Goal: Task Accomplishment & Management: Complete application form

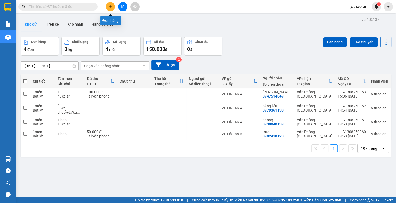
click at [111, 9] on button at bounding box center [110, 6] width 9 height 9
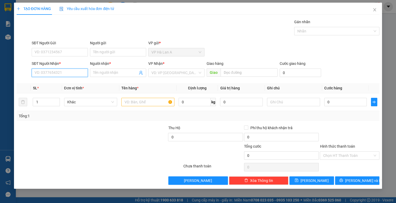
click at [69, 75] on input "SĐT Người Nhận *" at bounding box center [60, 73] width 56 height 8
click at [67, 80] on div "0903143616 - thầy [PERSON_NAME]" at bounding box center [65, 83] width 60 height 6
type input "0903143616"
type input "thầy [PERSON_NAME]"
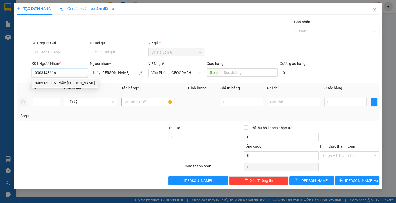
type input "0903143616"
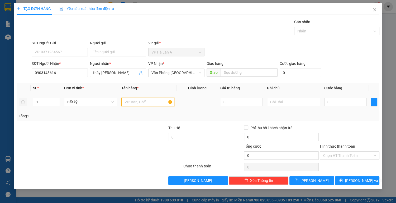
click at [127, 100] on input "text" at bounding box center [147, 102] width 53 height 8
type input "1 t"
click at [276, 101] on input "text" at bounding box center [293, 102] width 53 height 8
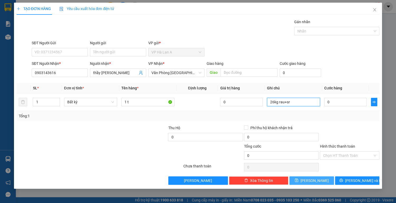
type input "26kg rau+sr"
click at [316, 178] on span "[PERSON_NAME]" at bounding box center [315, 181] width 28 height 6
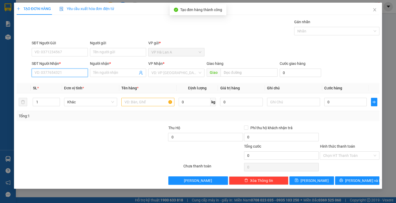
click at [74, 73] on input "SĐT Người Nhận *" at bounding box center [60, 73] width 56 height 8
click at [72, 83] on div "0938748656 - thường" at bounding box center [60, 83] width 50 height 6
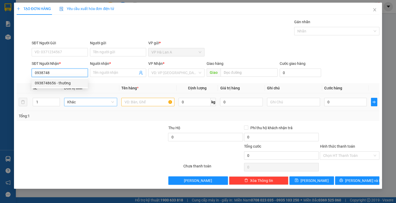
type input "0938748656"
type input "thường"
type input "0938748656"
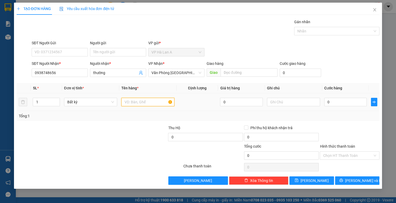
click at [134, 102] on input "text" at bounding box center [147, 102] width 53 height 8
type input "1 t"
click at [280, 102] on input "text" at bounding box center [293, 102] width 53 height 8
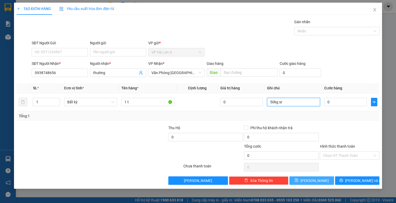
type input "50kg sr"
click at [313, 181] on span "[PERSON_NAME]" at bounding box center [315, 181] width 28 height 6
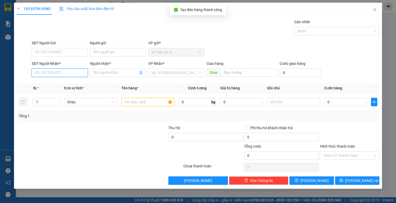
click at [71, 73] on input "SĐT Người Nhận *" at bounding box center [60, 73] width 56 height 8
click at [71, 82] on div "0978548848 - hưng" at bounding box center [60, 83] width 50 height 6
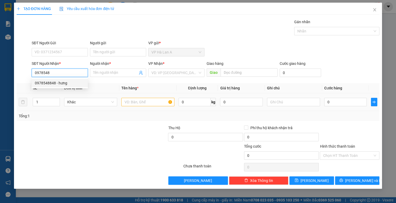
type input "0978548848"
type input "hưng"
type input "0978548848"
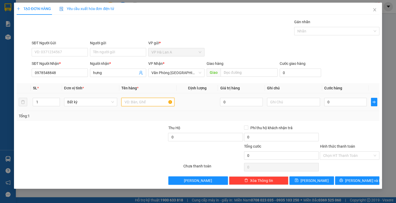
click at [133, 100] on input "text" at bounding box center [147, 102] width 53 height 8
type input "1 túm"
click at [286, 103] on input "text" at bounding box center [293, 102] width 53 height 8
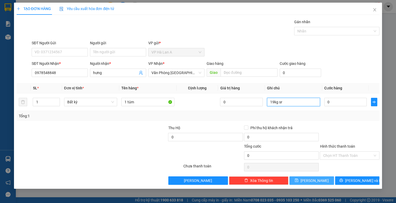
type input "19kg sr"
click at [309, 177] on button "[PERSON_NAME]" at bounding box center [312, 181] width 44 height 8
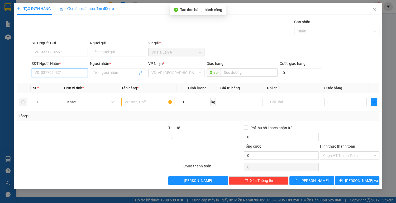
click at [69, 70] on input "SĐT Người Nhận *" at bounding box center [60, 73] width 56 height 8
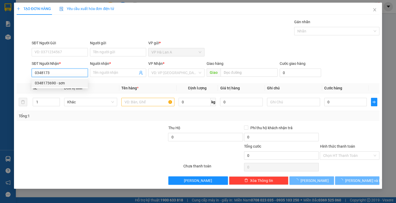
click at [70, 84] on div "0348173690 - sơn" at bounding box center [60, 83] width 50 height 6
type input "0348173690"
type input "sơn"
type input "0348173690"
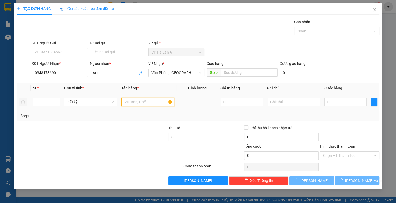
click at [135, 101] on input "text" at bounding box center [147, 102] width 53 height 8
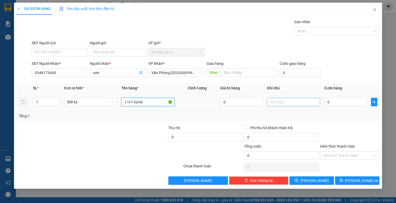
type input "1 t+1 tumd"
click at [282, 103] on input "text" at bounding box center [293, 102] width 53 height 8
type input "ship"
click at [337, 102] on input "0" at bounding box center [345, 102] width 43 height 8
type input "1"
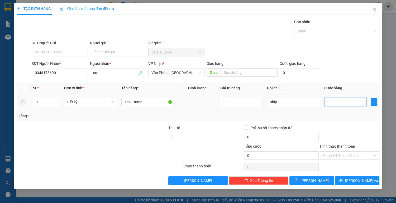
type input "1"
type input "10"
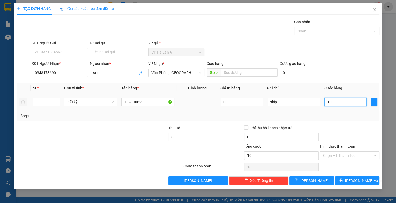
type input "100"
type input "100.000"
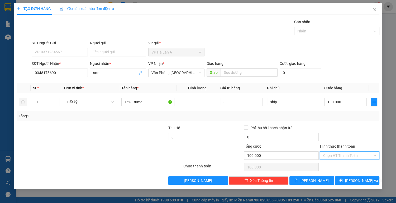
click at [335, 152] on input "Hình thức thanh toán" at bounding box center [348, 156] width 50 height 8
click at [337, 162] on div "Tại văn phòng" at bounding box center [350, 166] width 60 height 8
type input "0"
click at [321, 180] on button "[PERSON_NAME]" at bounding box center [312, 181] width 44 height 8
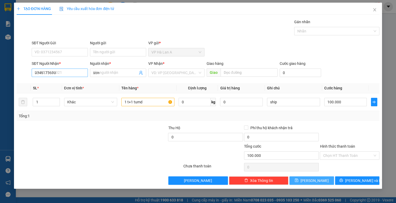
type input "0"
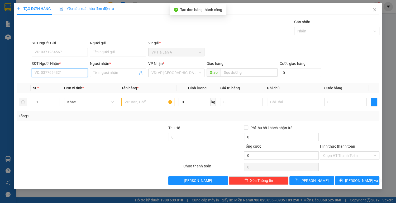
click at [58, 75] on input "SĐT Người Nhận *" at bounding box center [60, 73] width 56 height 8
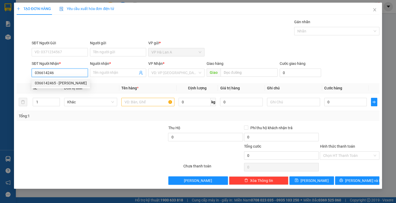
click at [67, 84] on div "0366142465 - [PERSON_NAME]" at bounding box center [61, 83] width 52 height 6
type input "0366142465"
type input "thịnh"
type input "0366142465"
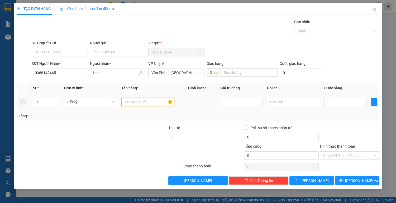
click at [128, 100] on input "text" at bounding box center [147, 102] width 53 height 8
type input "1 bao+1 túm bơ"
click at [336, 102] on input "0" at bounding box center [345, 102] width 43 height 8
type input "1"
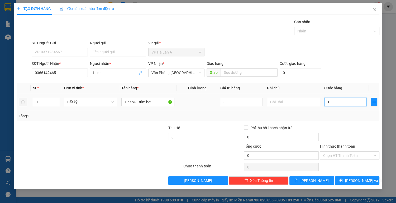
type input "1"
type input "13"
type input "130"
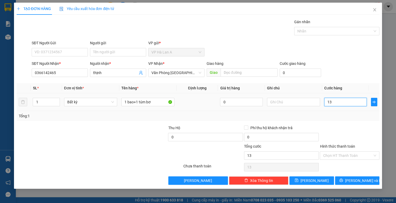
type input "130"
type input "130.000"
click at [337, 155] on input "Hình thức thanh toán" at bounding box center [348, 156] width 50 height 8
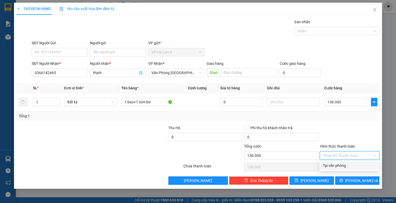
click at [340, 165] on div "Tại văn phòng" at bounding box center [349, 166] width 53 height 6
type input "0"
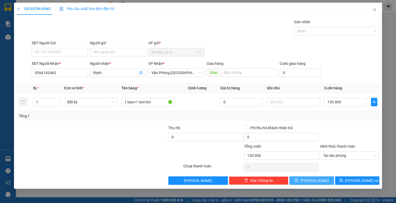
click at [313, 180] on span "[PERSON_NAME]" at bounding box center [315, 181] width 28 height 6
type input "0"
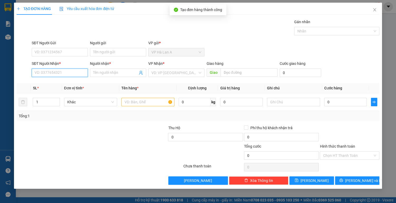
click at [49, 71] on input "SĐT Người Nhận *" at bounding box center [60, 73] width 56 height 8
click at [63, 81] on div "0364982610 - diễm" at bounding box center [60, 83] width 50 height 6
type input "0364982610"
type input "diễm"
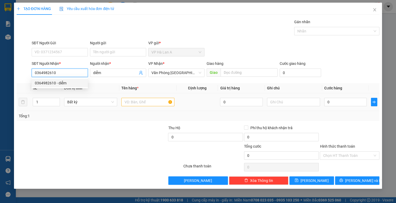
type input "0364982610"
click at [127, 102] on input "text" at bounding box center [147, 102] width 53 height 8
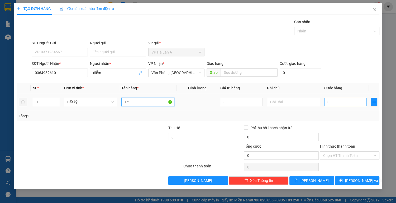
type input "1 t"
click at [333, 102] on input "0" at bounding box center [345, 102] width 43 height 8
type input "5"
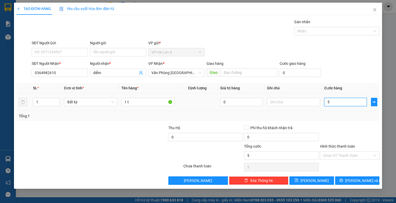
type input "50"
type input "50.000"
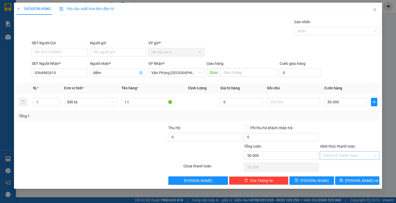
click at [341, 155] on input "Hình thức thanh toán" at bounding box center [348, 156] width 50 height 8
click at [339, 166] on div "Tại văn phòng" at bounding box center [349, 166] width 53 height 6
type input "0"
click at [312, 180] on span "[PERSON_NAME]" at bounding box center [315, 181] width 28 height 6
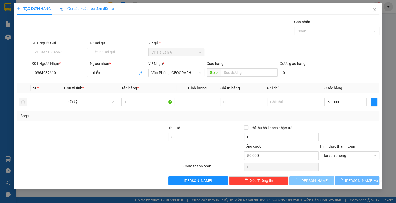
type input "0"
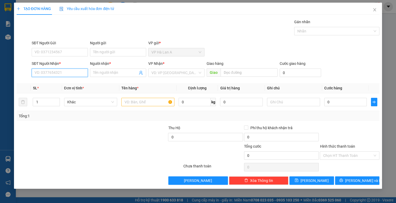
click at [69, 73] on input "SĐT Người Nhận *" at bounding box center [60, 73] width 56 height 8
type input "0909297724"
click at [105, 71] on input "Người nhận *" at bounding box center [115, 73] width 45 height 6
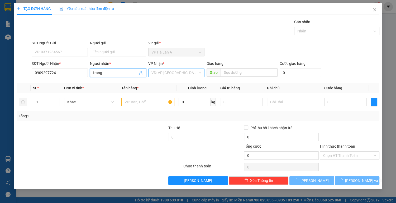
type input "trang"
click at [167, 74] on input "search" at bounding box center [175, 73] width 46 height 8
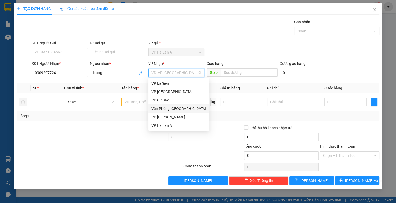
click at [179, 109] on div "Văn Phòng [GEOGRAPHIC_DATA]" at bounding box center [179, 109] width 55 height 6
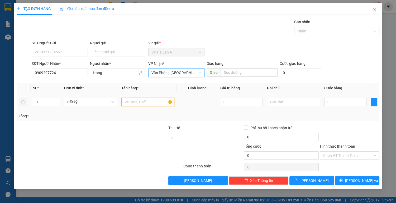
click at [135, 101] on input "text" at bounding box center [147, 102] width 53 height 8
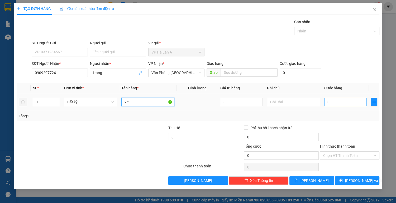
type input "2 t"
click at [336, 101] on input "0" at bounding box center [345, 102] width 43 height 8
type input "6"
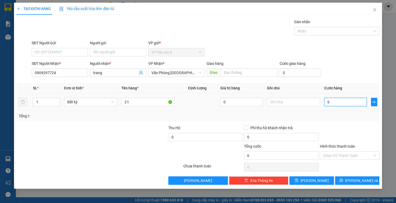
type input "60"
type input "60.000"
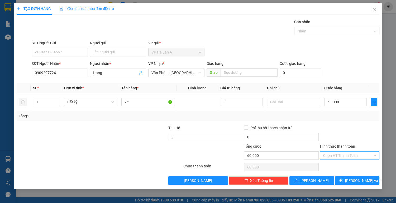
click at [332, 156] on input "Hình thức thanh toán" at bounding box center [348, 156] width 50 height 8
click at [338, 164] on div "Tại văn phòng" at bounding box center [349, 166] width 53 height 6
type input "0"
click at [317, 178] on span "[PERSON_NAME]" at bounding box center [315, 181] width 28 height 6
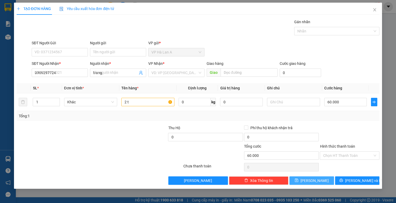
type input "0"
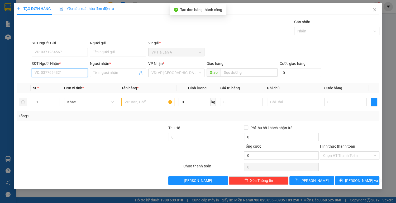
click at [64, 72] on input "SĐT Người Nhận *" at bounding box center [60, 73] width 56 height 8
type input "0946512017"
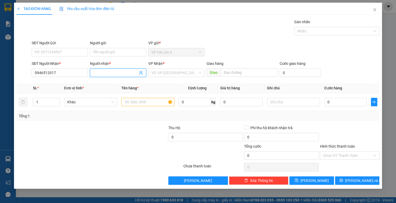
click at [105, 72] on input "Người nhận *" at bounding box center [115, 73] width 45 height 6
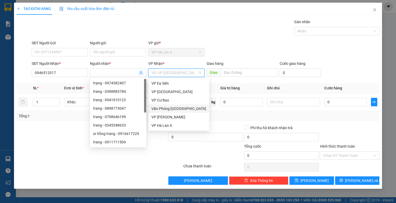
click at [170, 73] on input "search" at bounding box center [175, 73] width 46 height 8
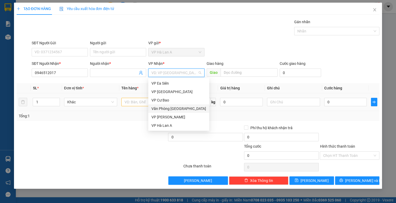
click at [181, 108] on div "Văn Phòng [GEOGRAPHIC_DATA]" at bounding box center [179, 109] width 55 height 6
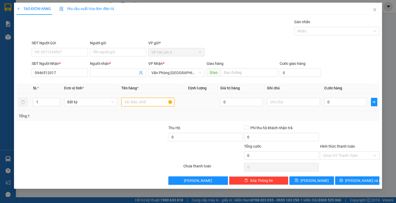
click at [134, 103] on input "text" at bounding box center [147, 102] width 53 height 8
type input "`"
type input "1 t"
click at [289, 103] on input "text" at bounding box center [293, 102] width 53 height 8
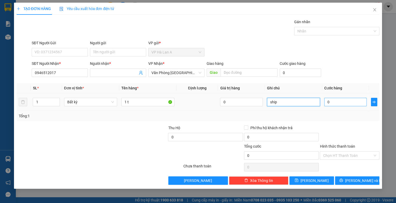
type input "ship"
click at [338, 104] on input "0" at bounding box center [345, 102] width 43 height 8
type input "5"
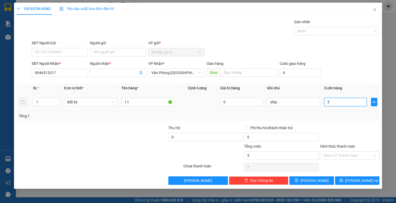
type input "50"
type input "50.000"
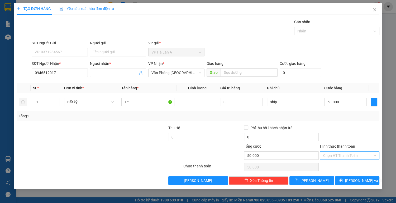
click at [335, 153] on input "Hình thức thanh toán" at bounding box center [348, 156] width 50 height 8
click at [336, 165] on div "Tại văn phòng" at bounding box center [349, 166] width 53 height 6
type input "0"
click at [318, 181] on button "[PERSON_NAME]" at bounding box center [312, 181] width 44 height 8
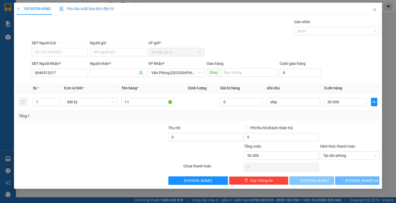
type input "0"
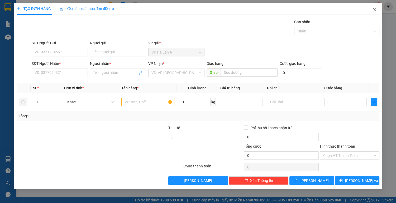
click at [375, 9] on icon "close" at bounding box center [375, 9] width 3 height 3
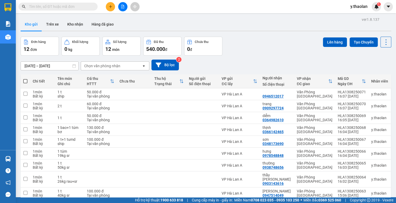
click at [112, 6] on icon "plus" at bounding box center [111, 7] width 4 height 4
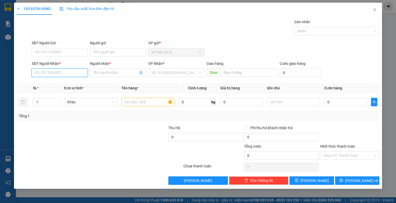
click at [72, 71] on input "SĐT Người Nhận *" at bounding box center [60, 73] width 56 height 8
click at [72, 83] on div "0931324665 - tiến mi" at bounding box center [60, 83] width 50 height 6
type input "0931324665"
type input "tiến mi"
click at [63, 73] on input "0931324665" at bounding box center [60, 73] width 56 height 8
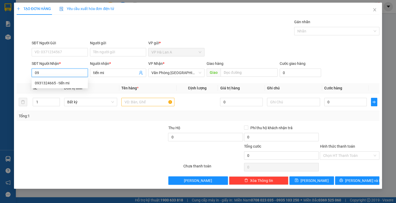
type input "0"
click at [115, 73] on input "tiến mi" at bounding box center [115, 73] width 45 height 6
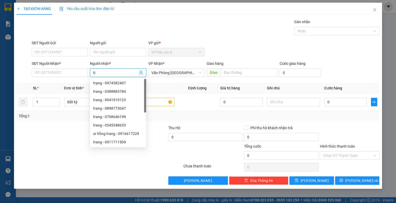
type input "t"
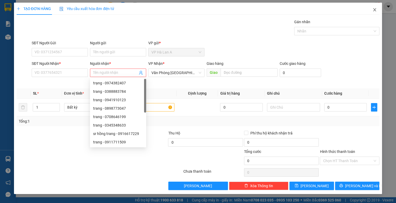
click at [373, 7] on span "Close" at bounding box center [374, 10] width 15 height 15
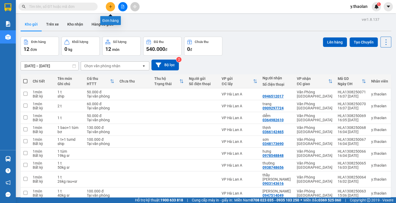
click at [109, 6] on icon "plus" at bounding box center [111, 7] width 4 height 4
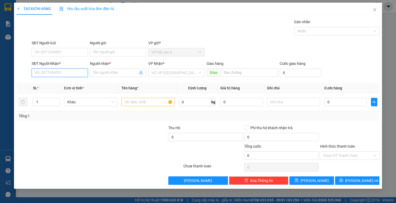
click at [58, 72] on input "SĐT Người Nhận *" at bounding box center [60, 73] width 56 height 8
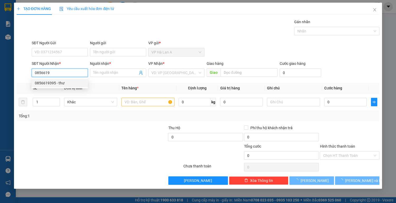
click at [67, 84] on div "0856619395 - thư" at bounding box center [60, 83] width 50 height 6
type input "0856619395"
type input "thư"
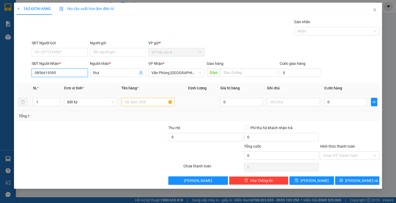
type input "0856619395"
click at [133, 103] on input "text" at bounding box center [147, 102] width 53 height 8
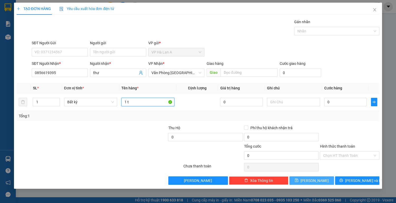
type input "1 t"
drag, startPoint x: 307, startPoint y: 180, endPoint x: 228, endPoint y: 138, distance: 89.8
click at [299, 179] on icon "save" at bounding box center [296, 180] width 3 height 3
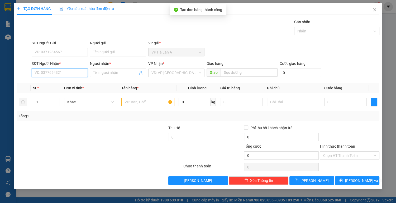
click at [68, 73] on input "SĐT Người Nhận *" at bounding box center [60, 73] width 56 height 8
click at [71, 74] on input "SĐT Người Nhận *" at bounding box center [60, 73] width 56 height 8
click at [66, 81] on div "0908228309 - tuấn" at bounding box center [60, 83] width 50 height 6
type input "0908228309"
type input "tuấn"
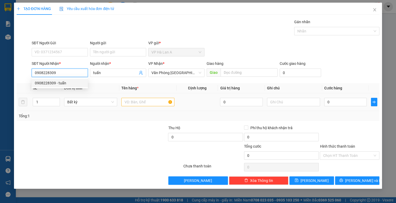
type input "0908228309"
click at [130, 101] on input "text" at bounding box center [147, 102] width 53 height 8
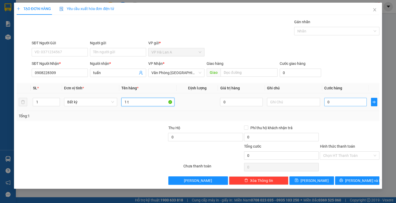
type input "1 t"
click at [336, 104] on input "0" at bounding box center [345, 102] width 43 height 8
type input "8"
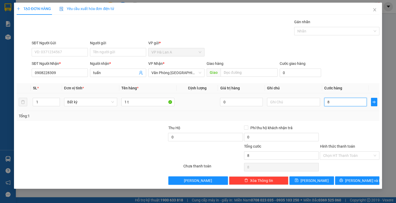
type input "80"
type input "80.000"
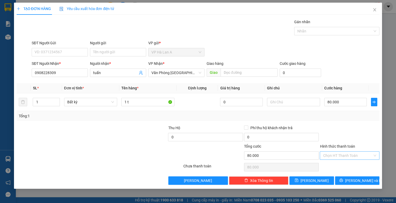
click at [337, 155] on input "Hình thức thanh toán" at bounding box center [348, 156] width 50 height 8
click at [336, 166] on div "Tại văn phòng" at bounding box center [349, 166] width 53 height 6
type input "0"
drag, startPoint x: 318, startPoint y: 180, endPoint x: 301, endPoint y: 168, distance: 20.7
click at [318, 180] on button "[PERSON_NAME]" at bounding box center [312, 181] width 44 height 8
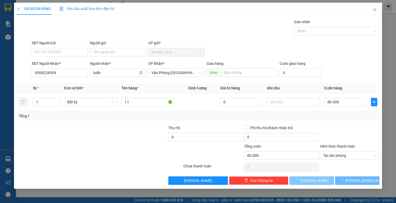
type input "0"
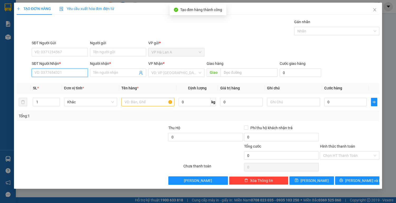
click at [59, 74] on input "SĐT Người Nhận *" at bounding box center [60, 73] width 56 height 8
type input "0339546586"
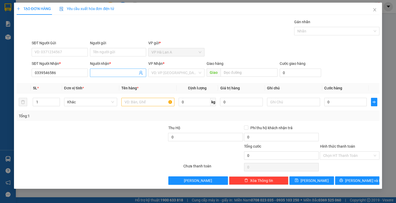
click at [104, 72] on input "Người nhận *" at bounding box center [115, 73] width 45 height 6
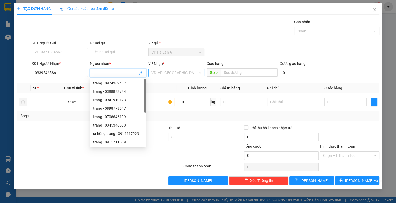
click at [160, 75] on input "search" at bounding box center [175, 73] width 46 height 8
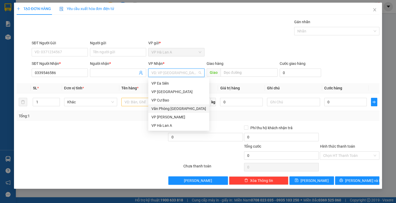
click at [178, 108] on div "Văn Phòng [GEOGRAPHIC_DATA]" at bounding box center [179, 109] width 55 height 6
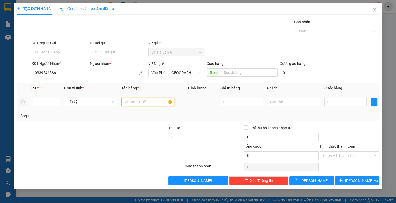
drag, startPoint x: 130, startPoint y: 103, endPoint x: 135, endPoint y: 99, distance: 6.6
click at [131, 101] on input "text" at bounding box center [147, 102] width 53 height 8
type input "1 t"
click at [283, 102] on input "text" at bounding box center [293, 102] width 53 height 8
type input "d"
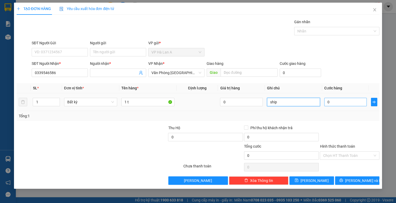
type input "ship"
click at [355, 103] on input "0" at bounding box center [345, 102] width 43 height 8
type input "5"
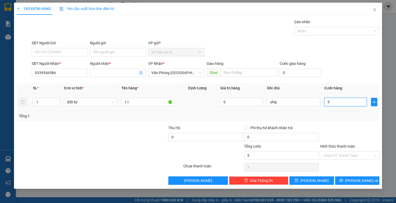
type input "50"
type input "50.000"
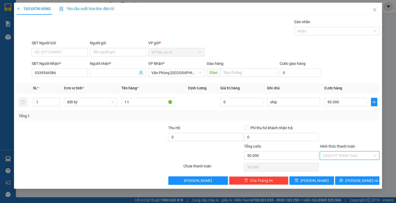
click at [339, 152] on input "Hình thức thanh toán" at bounding box center [348, 156] width 50 height 8
click at [338, 167] on div "Tại văn phòng" at bounding box center [349, 166] width 53 height 6
type input "0"
drag, startPoint x: 319, startPoint y: 180, endPoint x: 310, endPoint y: 172, distance: 11.8
click at [319, 180] on button "[PERSON_NAME]" at bounding box center [312, 181] width 44 height 8
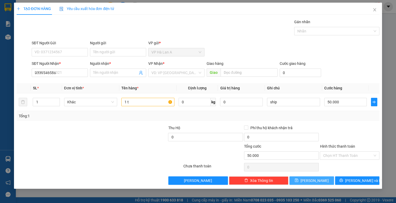
type input "0"
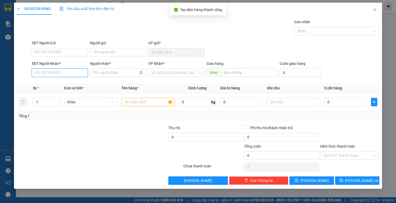
click at [64, 72] on input "SĐT Người Nhận *" at bounding box center [60, 73] width 56 height 8
type input "0982547722"
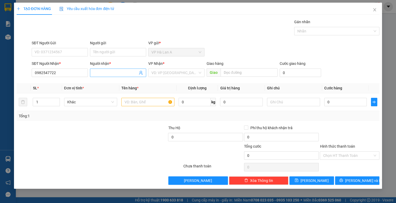
click at [109, 73] on input "Người nhận *" at bounding box center [115, 73] width 45 height 6
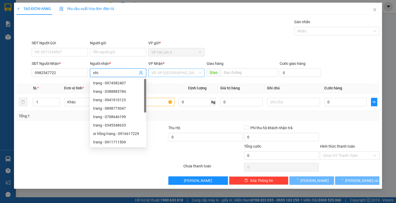
type input "nhi"
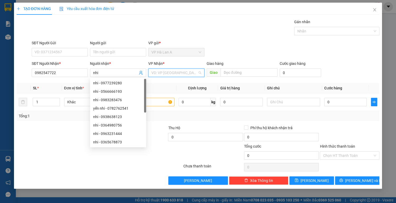
click at [177, 74] on input "search" at bounding box center [175, 73] width 46 height 8
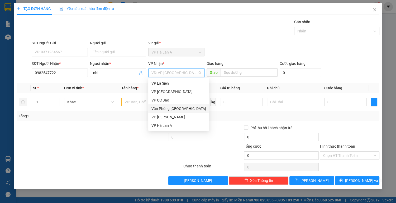
click at [183, 107] on div "Văn Phòng [GEOGRAPHIC_DATA]" at bounding box center [179, 109] width 55 height 6
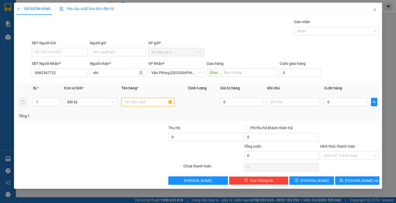
click at [139, 103] on input "text" at bounding box center [147, 102] width 53 height 8
type input "1 t"
click at [330, 103] on input "0" at bounding box center [345, 102] width 43 height 8
type input "6"
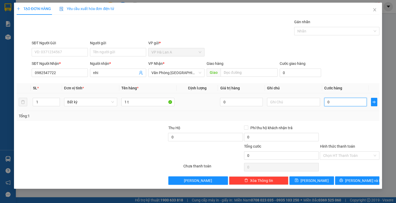
type input "6"
type input "60"
type input "60.000"
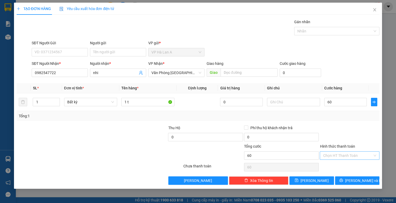
type input "60.000"
click at [331, 157] on input "Hình thức thanh toán" at bounding box center [348, 156] width 50 height 8
drag, startPoint x: 334, startPoint y: 165, endPoint x: 329, endPoint y: 168, distance: 6.1
click at [334, 167] on div "Tại văn phòng" at bounding box center [349, 166] width 53 height 6
type input "0"
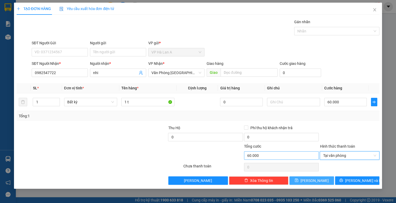
drag, startPoint x: 323, startPoint y: 180, endPoint x: 271, endPoint y: 155, distance: 57.4
click at [321, 177] on button "[PERSON_NAME]" at bounding box center [312, 181] width 44 height 8
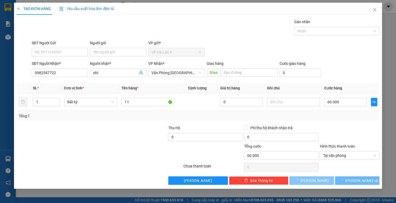
type input "0"
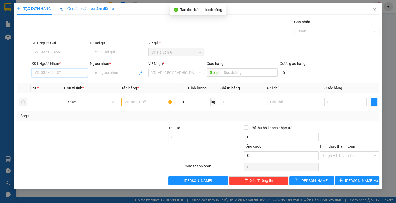
click at [66, 72] on input "SĐT Người Nhận *" at bounding box center [60, 73] width 56 height 8
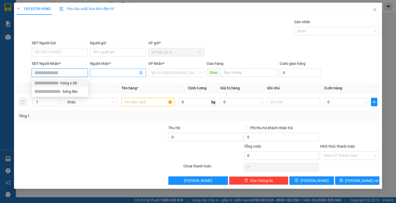
type input "00000000000"
click at [111, 75] on input "Người nhận *" at bounding box center [115, 73] width 45 height 6
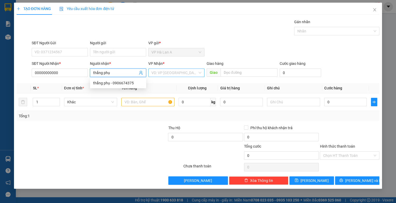
type input "thắng phụ"
click at [181, 71] on input "search" at bounding box center [175, 73] width 46 height 8
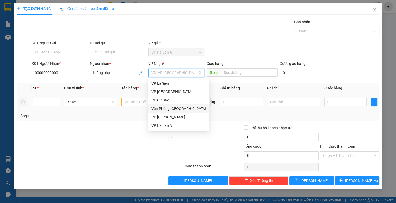
drag, startPoint x: 185, startPoint y: 111, endPoint x: 171, endPoint y: 108, distance: 14.3
click at [184, 111] on div "Văn Phòng [GEOGRAPHIC_DATA]" at bounding box center [179, 109] width 55 height 6
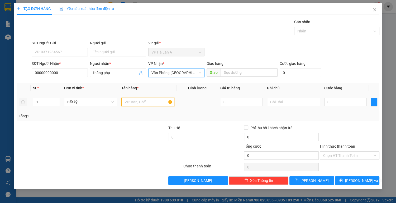
click at [136, 102] on input "text" at bounding box center [147, 102] width 53 height 8
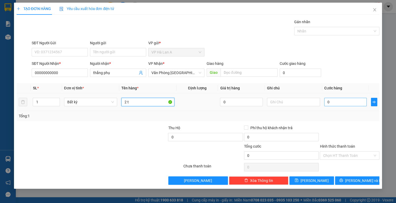
type input "2 t"
click at [328, 102] on input "0" at bounding box center [345, 102] width 43 height 8
type input "7"
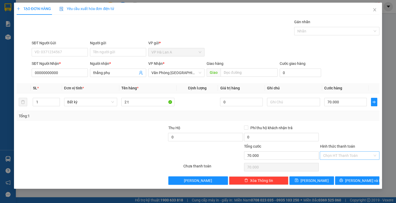
click at [334, 155] on input "Hình thức thanh toán" at bounding box center [348, 156] width 50 height 8
drag, startPoint x: 334, startPoint y: 165, endPoint x: 328, endPoint y: 168, distance: 6.4
click at [334, 165] on div "Tại văn phòng" at bounding box center [349, 166] width 53 height 6
click at [319, 177] on button "[PERSON_NAME]" at bounding box center [312, 181] width 44 height 8
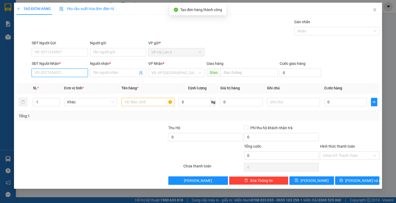
click at [68, 74] on input "SĐT Người Nhận *" at bounding box center [60, 73] width 56 height 8
click at [68, 83] on div "0903699519 - lê" at bounding box center [60, 83] width 50 height 6
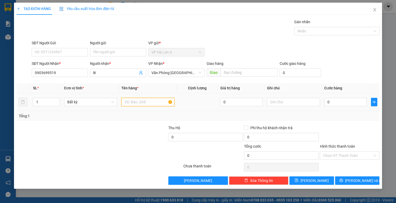
click at [129, 101] on input "text" at bounding box center [147, 102] width 53 height 8
click at [339, 104] on input "0" at bounding box center [345, 102] width 43 height 8
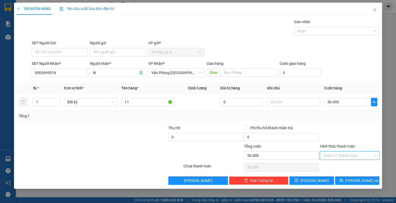
click at [348, 154] on input "Hình thức thanh toán" at bounding box center [348, 156] width 50 height 8
drag, startPoint x: 343, startPoint y: 167, endPoint x: 340, endPoint y: 169, distance: 4.1
click at [343, 167] on div "Tại văn phòng" at bounding box center [349, 166] width 53 height 6
click at [332, 172] on div at bounding box center [349, 167] width 61 height 11
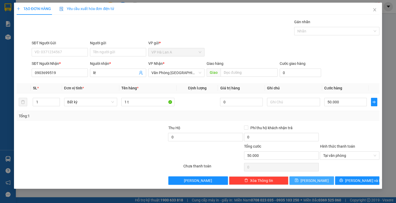
drag, startPoint x: 318, startPoint y: 181, endPoint x: 305, endPoint y: 148, distance: 35.1
click at [318, 180] on button "[PERSON_NAME]" at bounding box center [312, 181] width 44 height 8
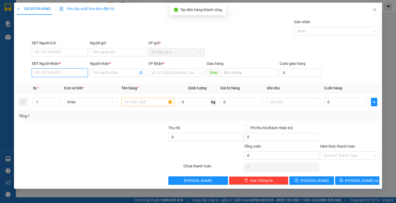
click at [65, 73] on input "SĐT Người Nhận *" at bounding box center [60, 73] width 56 height 8
click at [73, 81] on div "0942290410 - huy" at bounding box center [60, 83] width 50 height 6
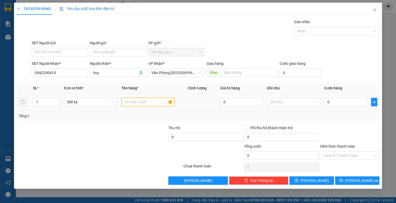
click at [134, 101] on input "text" at bounding box center [147, 102] width 53 height 8
click at [339, 102] on input "0" at bounding box center [345, 102] width 43 height 8
click at [334, 154] on input "Hình thức thanh toán" at bounding box center [348, 156] width 50 height 8
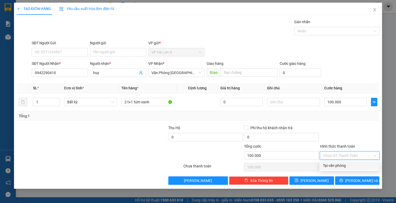
click at [336, 167] on div "Tại văn phòng" at bounding box center [349, 166] width 53 height 6
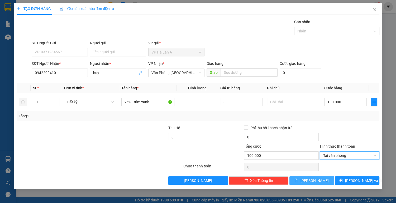
click at [316, 180] on span "[PERSON_NAME]" at bounding box center [315, 181] width 28 height 6
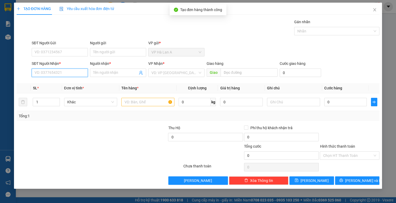
click at [62, 73] on input "SĐT Người Nhận *" at bounding box center [60, 73] width 56 height 8
drag, startPoint x: 61, startPoint y: 83, endPoint x: 114, endPoint y: 88, distance: 53.4
click at [63, 83] on div "0704461582 - sự" at bounding box center [60, 83] width 50 height 6
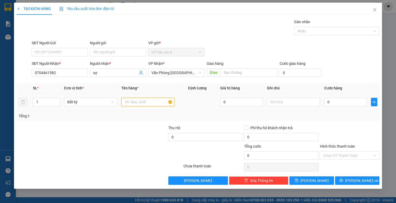
click at [140, 102] on input "text" at bounding box center [147, 102] width 53 height 8
click at [276, 99] on input "text" at bounding box center [293, 102] width 53 height 8
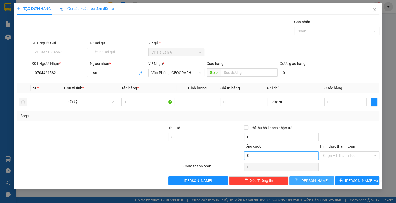
drag, startPoint x: 314, startPoint y: 183, endPoint x: 282, endPoint y: 159, distance: 39.7
click at [313, 182] on span "[PERSON_NAME]" at bounding box center [315, 181] width 28 height 6
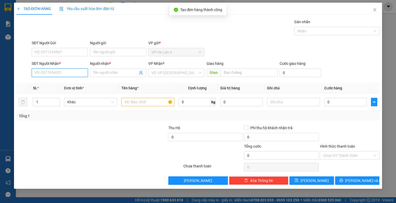
click at [69, 73] on input "SĐT Người Nhận *" at bounding box center [60, 73] width 56 height 8
click at [70, 83] on div "0773663150 - ngân" at bounding box center [60, 83] width 50 height 6
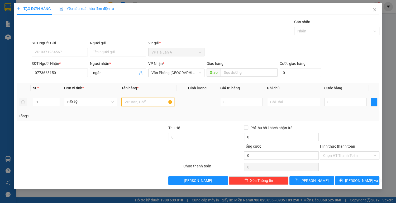
click at [136, 104] on input "text" at bounding box center [147, 102] width 53 height 8
click at [324, 101] on td "0" at bounding box center [345, 102] width 47 height 18
click at [332, 99] on input "0" at bounding box center [345, 102] width 43 height 8
click at [337, 154] on input "Hình thức thanh toán" at bounding box center [348, 156] width 50 height 8
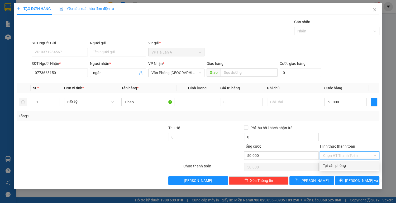
drag, startPoint x: 336, startPoint y: 162, endPoint x: 336, endPoint y: 165, distance: 2.7
click at [336, 163] on div "Tại văn phòng" at bounding box center [350, 166] width 60 height 8
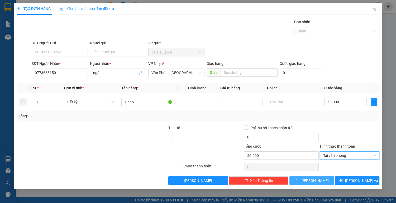
click at [319, 179] on button "[PERSON_NAME]" at bounding box center [312, 181] width 44 height 8
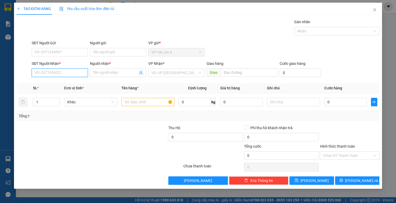
click at [68, 73] on input "SĐT Người Nhận *" at bounding box center [60, 73] width 56 height 8
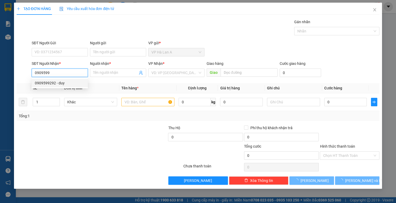
click at [68, 82] on div "0909599292 - duy" at bounding box center [60, 83] width 50 height 6
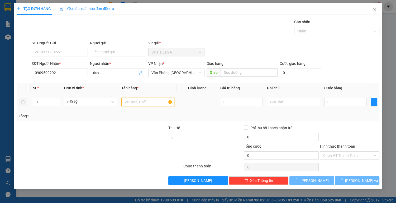
click at [136, 104] on input "text" at bounding box center [147, 102] width 53 height 8
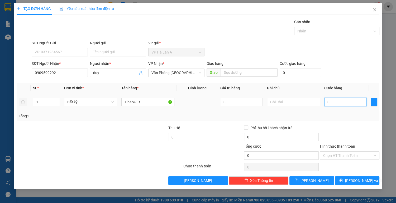
click at [336, 103] on input "0" at bounding box center [345, 102] width 43 height 8
click at [343, 154] on input "Hình thức thanh toán" at bounding box center [348, 156] width 50 height 8
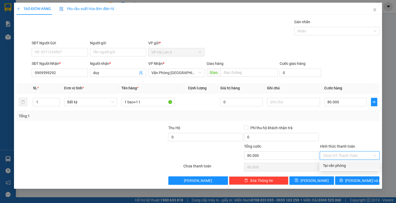
drag, startPoint x: 339, startPoint y: 167, endPoint x: 330, endPoint y: 168, distance: 9.3
click at [339, 167] on div "Tại văn phòng" at bounding box center [349, 166] width 53 height 6
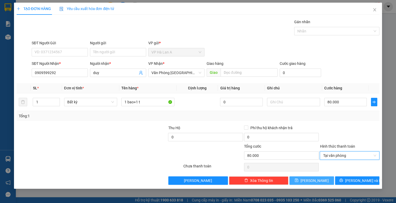
click at [318, 178] on span "[PERSON_NAME]" at bounding box center [315, 181] width 28 height 6
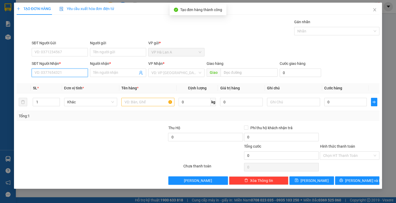
click at [65, 71] on input "SĐT Người Nhận *" at bounding box center [60, 73] width 56 height 8
click at [63, 84] on div "0935043566 - tín" at bounding box center [60, 83] width 50 height 6
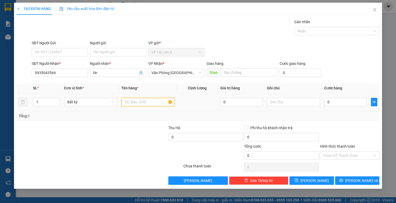
click at [140, 102] on input "text" at bounding box center [147, 102] width 53 height 8
click at [284, 104] on input "text" at bounding box center [293, 102] width 53 height 8
click at [344, 105] on input "0" at bounding box center [345, 102] width 43 height 8
drag, startPoint x: 328, startPoint y: 154, endPoint x: 340, endPoint y: 161, distance: 13.4
click at [328, 154] on input "Hình thức thanh toán" at bounding box center [348, 156] width 50 height 8
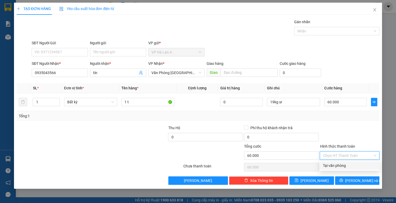
click at [344, 166] on div "Tại văn phòng" at bounding box center [349, 166] width 53 height 6
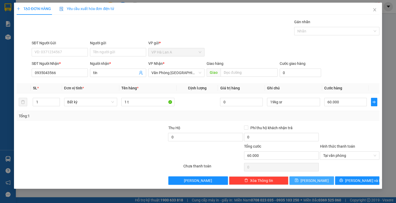
click at [316, 180] on span "[PERSON_NAME]" at bounding box center [315, 181] width 28 height 6
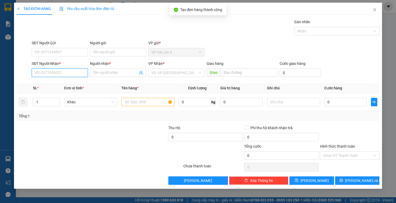
click at [57, 73] on input "SĐT Người Nhận *" at bounding box center [60, 73] width 56 height 8
click at [68, 82] on div "0364862519 - duy" at bounding box center [60, 83] width 50 height 6
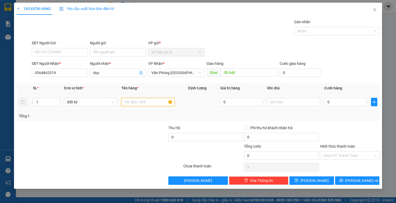
click at [134, 100] on input "text" at bounding box center [147, 102] width 53 height 8
click at [336, 99] on input "0" at bounding box center [345, 102] width 43 height 8
click at [337, 155] on input "Hình thức thanh toán" at bounding box center [348, 156] width 50 height 8
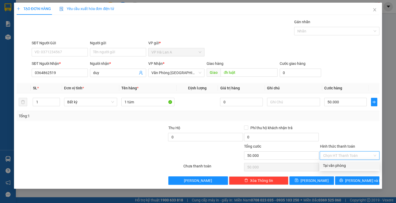
click at [340, 166] on div "Tại văn phòng" at bounding box center [349, 166] width 53 height 6
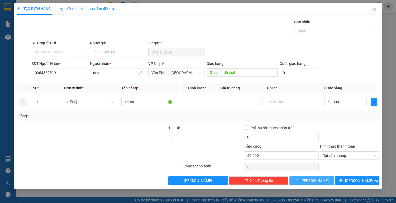
click at [315, 181] on span "[PERSON_NAME]" at bounding box center [315, 181] width 28 height 6
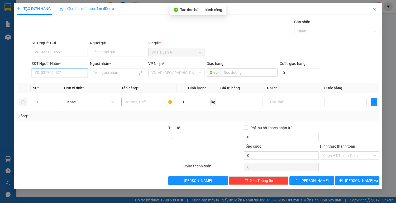
click at [61, 71] on input "SĐT Người Nhận *" at bounding box center [60, 73] width 56 height 8
click at [70, 72] on input "SĐT Người Nhận *" at bounding box center [60, 73] width 56 height 8
click at [74, 81] on div "0342927177 - điền" at bounding box center [60, 83] width 50 height 6
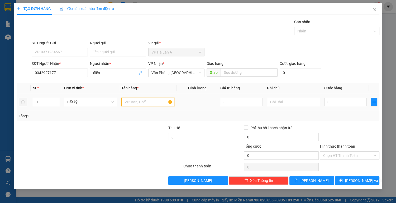
click at [131, 101] on input "text" at bounding box center [147, 102] width 53 height 8
click at [345, 103] on input "0" at bounding box center [345, 102] width 43 height 8
click at [343, 154] on input "Hình thức thanh toán" at bounding box center [348, 156] width 50 height 8
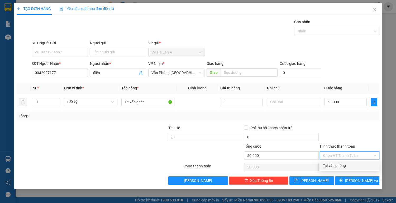
click at [337, 166] on div "Tại văn phòng" at bounding box center [349, 166] width 53 height 6
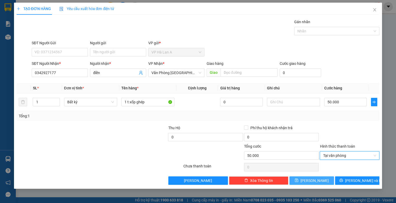
drag, startPoint x: 316, startPoint y: 179, endPoint x: 312, endPoint y: 174, distance: 6.5
click at [316, 181] on span "[PERSON_NAME]" at bounding box center [315, 181] width 28 height 6
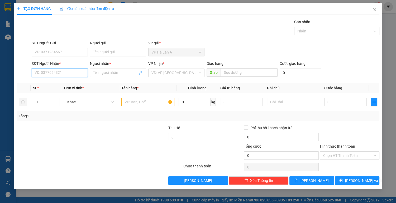
click at [72, 74] on input "SĐT Người Nhận *" at bounding box center [60, 73] width 56 height 8
click at [66, 84] on div "0989662387 - mai" at bounding box center [60, 83] width 50 height 6
click at [132, 100] on input "text" at bounding box center [147, 102] width 53 height 8
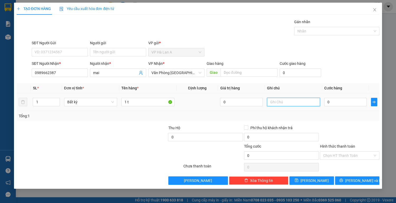
click at [287, 103] on input "text" at bounding box center [293, 102] width 53 height 8
click at [312, 180] on span "[PERSON_NAME]" at bounding box center [315, 181] width 28 height 6
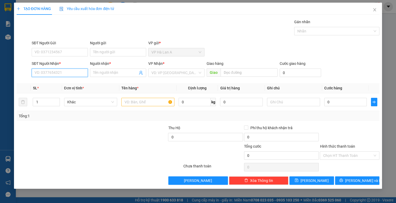
click at [71, 74] on input "SĐT Người Nhận *" at bounding box center [60, 73] width 56 height 8
click at [69, 82] on div "0931324665 - tiến mi" at bounding box center [60, 83] width 50 height 6
click at [138, 102] on input "text" at bounding box center [147, 102] width 53 height 8
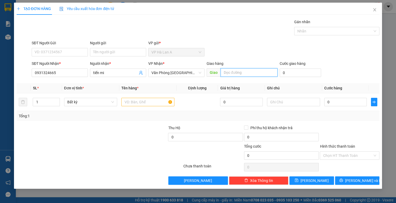
click at [234, 70] on input "text" at bounding box center [249, 72] width 57 height 8
click at [144, 102] on input "text" at bounding box center [147, 102] width 53 height 8
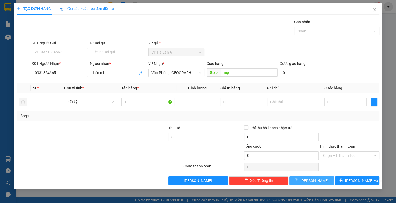
click at [300, 177] on button "[PERSON_NAME]" at bounding box center [312, 181] width 44 height 8
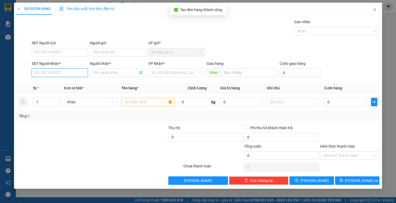
click at [68, 73] on input "SĐT Người Nhận *" at bounding box center [60, 73] width 56 height 8
drag, startPoint x: 64, startPoint y: 83, endPoint x: 128, endPoint y: 102, distance: 66.7
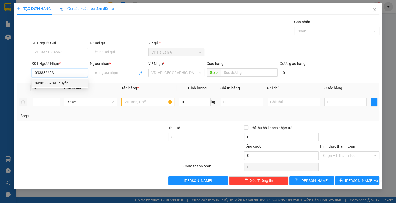
click at [65, 83] on div "0938366939 - duyên" at bounding box center [60, 83] width 50 height 6
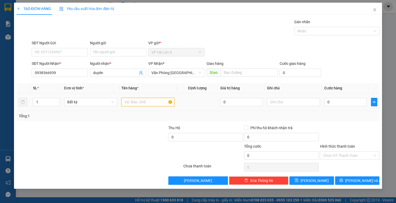
click at [133, 100] on input "text" at bounding box center [147, 102] width 53 height 8
click at [279, 102] on input "text" at bounding box center [293, 102] width 53 height 8
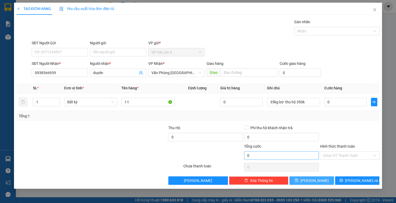
drag, startPoint x: 307, startPoint y: 181, endPoint x: 298, endPoint y: 156, distance: 26.3
click at [299, 180] on icon "save" at bounding box center [297, 181] width 4 height 4
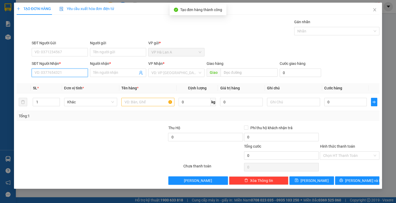
click at [64, 74] on input "SĐT Người Nhận *" at bounding box center [60, 73] width 56 height 8
click at [61, 81] on div "0935474826 - trâm" at bounding box center [60, 83] width 50 height 6
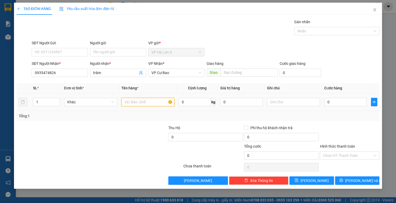
click at [134, 101] on input "text" at bounding box center [147, 102] width 53 height 8
click at [190, 72] on span "VP Cư Bao" at bounding box center [177, 73] width 50 height 8
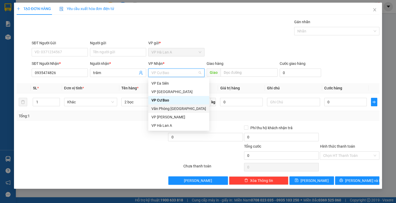
click at [195, 109] on div "Văn Phòng [GEOGRAPHIC_DATA]" at bounding box center [179, 109] width 55 height 6
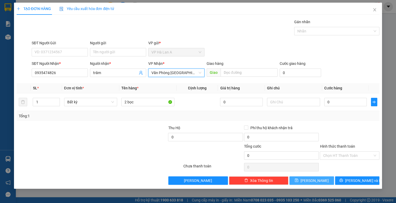
drag, startPoint x: 305, startPoint y: 178, endPoint x: 289, endPoint y: 163, distance: 21.9
click at [306, 178] on button "[PERSON_NAME]" at bounding box center [312, 181] width 44 height 8
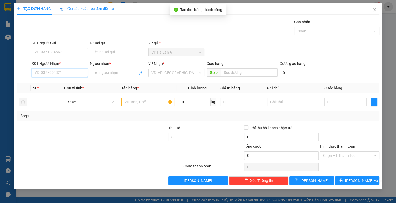
click at [70, 72] on input "SĐT Người Nhận *" at bounding box center [60, 73] width 56 height 8
click at [65, 83] on div "0858806688 - ban" at bounding box center [60, 83] width 50 height 6
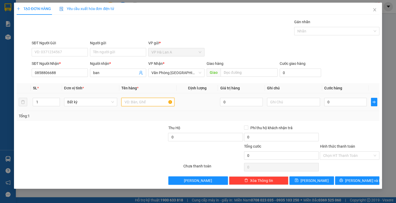
click at [140, 103] on input "text" at bounding box center [147, 102] width 53 height 8
click at [340, 100] on input "0" at bounding box center [345, 102] width 43 height 8
click at [341, 154] on input "Hình thức thanh toán" at bounding box center [348, 156] width 50 height 8
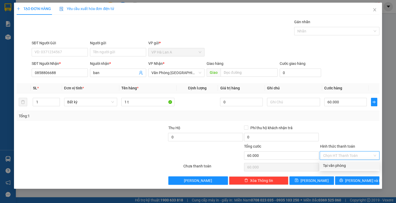
drag, startPoint x: 340, startPoint y: 167, endPoint x: 334, endPoint y: 169, distance: 6.4
click at [340, 168] on div "Tại văn phòng" at bounding box center [349, 166] width 53 height 6
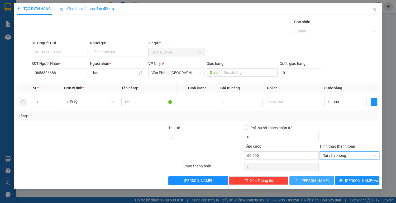
click at [316, 179] on span "[PERSON_NAME]" at bounding box center [315, 181] width 28 height 6
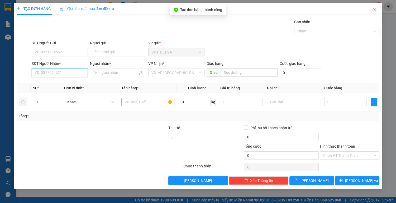
click at [66, 74] on input "SĐT Người Nhận *" at bounding box center [60, 73] width 56 height 8
click at [63, 72] on input "03388277" at bounding box center [60, 73] width 56 height 8
click at [68, 82] on div "0338827220 - minh" at bounding box center [60, 83] width 50 height 6
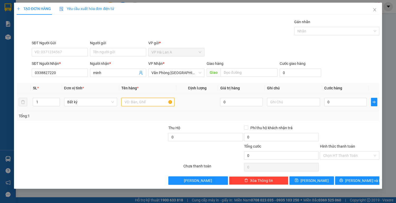
click at [129, 104] on input "text" at bounding box center [147, 102] width 53 height 8
click at [237, 72] on input "text" at bounding box center [249, 72] width 57 height 8
click at [346, 105] on input "0" at bounding box center [345, 102] width 43 height 8
click at [335, 155] on input "Hình thức thanh toán" at bounding box center [348, 156] width 50 height 8
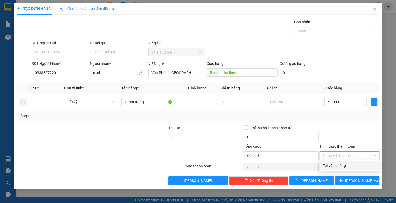
click at [339, 167] on div "Tại văn phòng" at bounding box center [349, 166] width 53 height 6
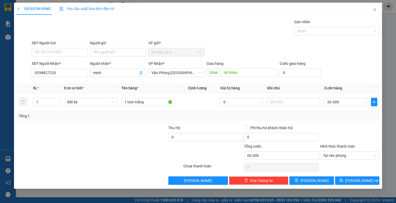
click at [321, 175] on div "Transit Pickup Surcharge Ids Transit Deliver Surcharge Ids Transit Deliver Surc…" at bounding box center [198, 102] width 363 height 166
drag, startPoint x: 319, startPoint y: 181, endPoint x: 311, endPoint y: 130, distance: 51.9
click at [319, 180] on button "[PERSON_NAME]" at bounding box center [312, 181] width 44 height 8
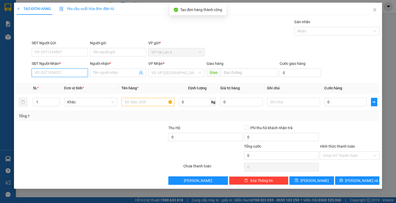
click at [68, 73] on input "SĐT Người Nhận *" at bounding box center [60, 73] width 56 height 8
drag, startPoint x: 58, startPoint y: 82, endPoint x: 83, endPoint y: 88, distance: 26.3
click at [58, 82] on div "0935003196 - ý nhiên" at bounding box center [60, 83] width 50 height 6
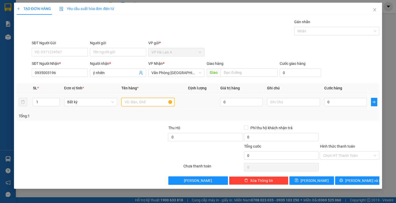
click at [134, 102] on input "text" at bounding box center [147, 102] width 53 height 8
click at [347, 101] on input "0" at bounding box center [345, 102] width 43 height 8
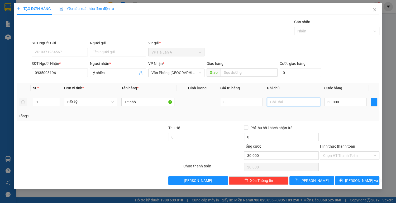
click at [287, 102] on input "text" at bounding box center [293, 102] width 53 height 8
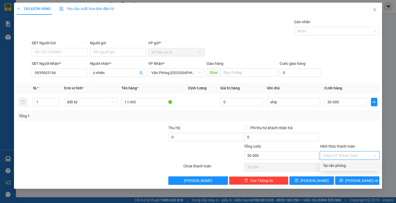
click at [336, 154] on input "Hình thức thanh toán" at bounding box center [348, 156] width 50 height 8
click at [338, 165] on div "Tại văn phòng" at bounding box center [349, 166] width 53 height 6
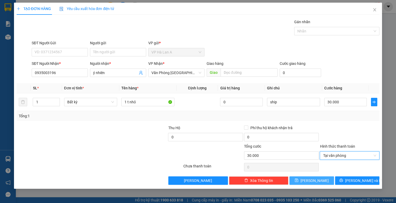
click at [320, 178] on button "[PERSON_NAME]" at bounding box center [312, 181] width 44 height 8
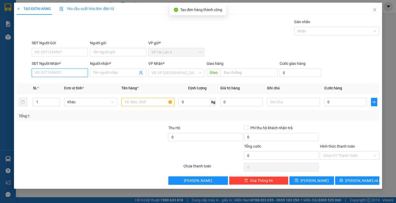
click at [62, 72] on input "SĐT Người Nhận *" at bounding box center [60, 73] width 56 height 8
click at [60, 82] on div "0933521697 - lành" at bounding box center [60, 83] width 50 height 6
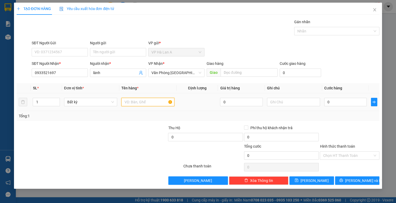
click at [130, 100] on input "text" at bounding box center [147, 102] width 53 height 8
click at [324, 101] on td "0" at bounding box center [345, 102] width 47 height 18
click at [334, 100] on input "0" at bounding box center [345, 102] width 43 height 8
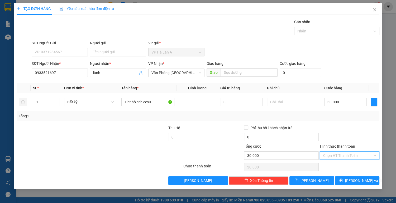
drag, startPoint x: 337, startPoint y: 157, endPoint x: 337, endPoint y: 163, distance: 5.6
click at [337, 158] on input "Hình thức thanh toán" at bounding box center [348, 156] width 50 height 8
click at [338, 168] on div "Tại văn phòng" at bounding box center [349, 166] width 53 height 6
drag, startPoint x: 322, startPoint y: 179, endPoint x: 283, endPoint y: 155, distance: 45.6
click at [322, 179] on button "[PERSON_NAME]" at bounding box center [312, 181] width 44 height 8
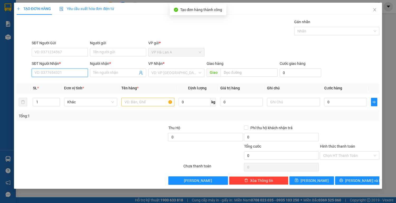
click at [70, 72] on input "SĐT Người Nhận *" at bounding box center [60, 73] width 56 height 8
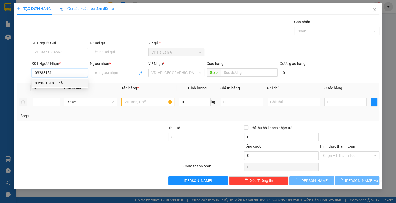
drag, startPoint x: 69, startPoint y: 83, endPoint x: 117, endPoint y: 101, distance: 51.4
click at [70, 83] on div "0328815181 - hà" at bounding box center [60, 83] width 50 height 6
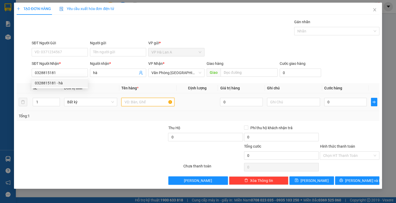
click at [134, 105] on input "text" at bounding box center [147, 102] width 53 height 8
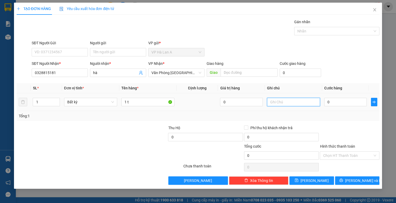
click at [281, 102] on input "text" at bounding box center [293, 102] width 53 height 8
click at [317, 180] on span "[PERSON_NAME]" at bounding box center [315, 181] width 28 height 6
